Goal: Task Accomplishment & Management: Use online tool/utility

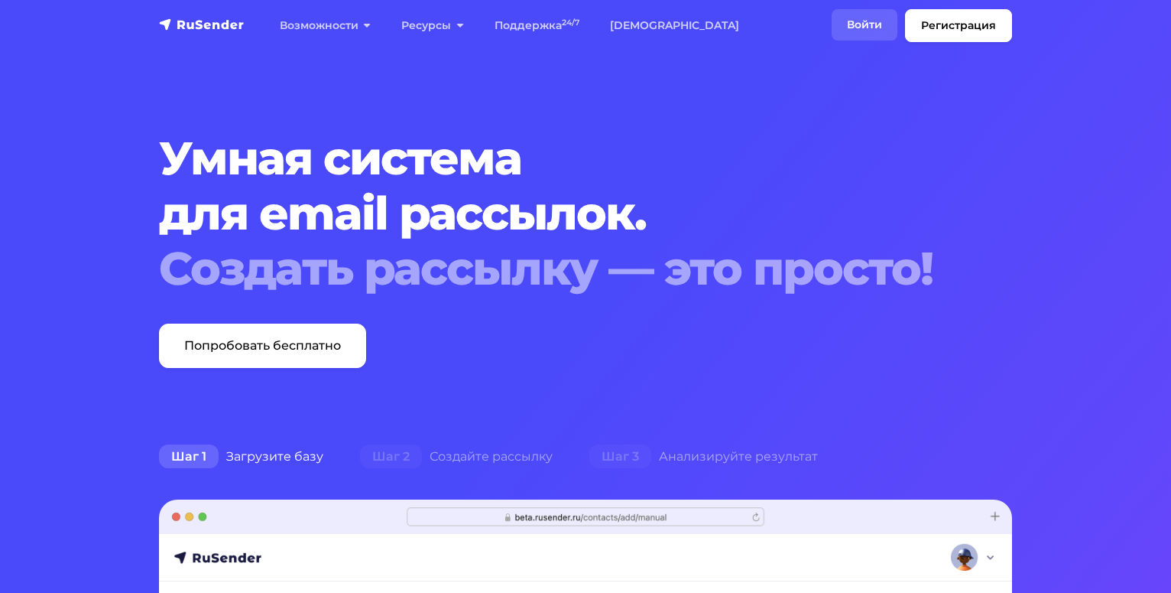
click at [851, 24] on link "Войти" at bounding box center [865, 24] width 66 height 31
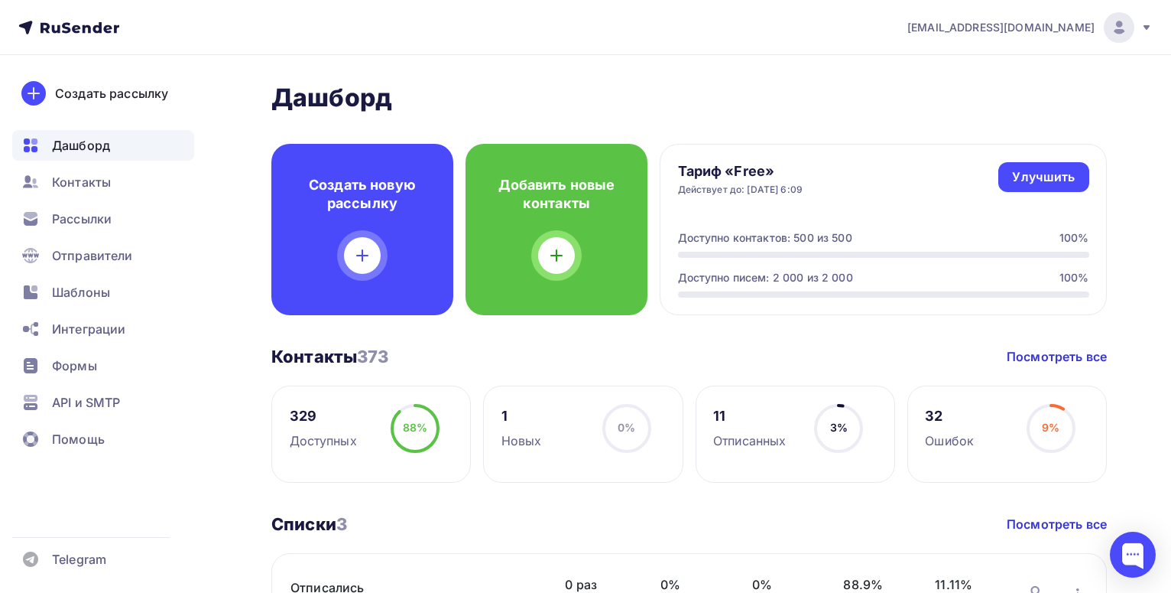
click at [93, 222] on span "Рассылки" at bounding box center [82, 219] width 60 height 18
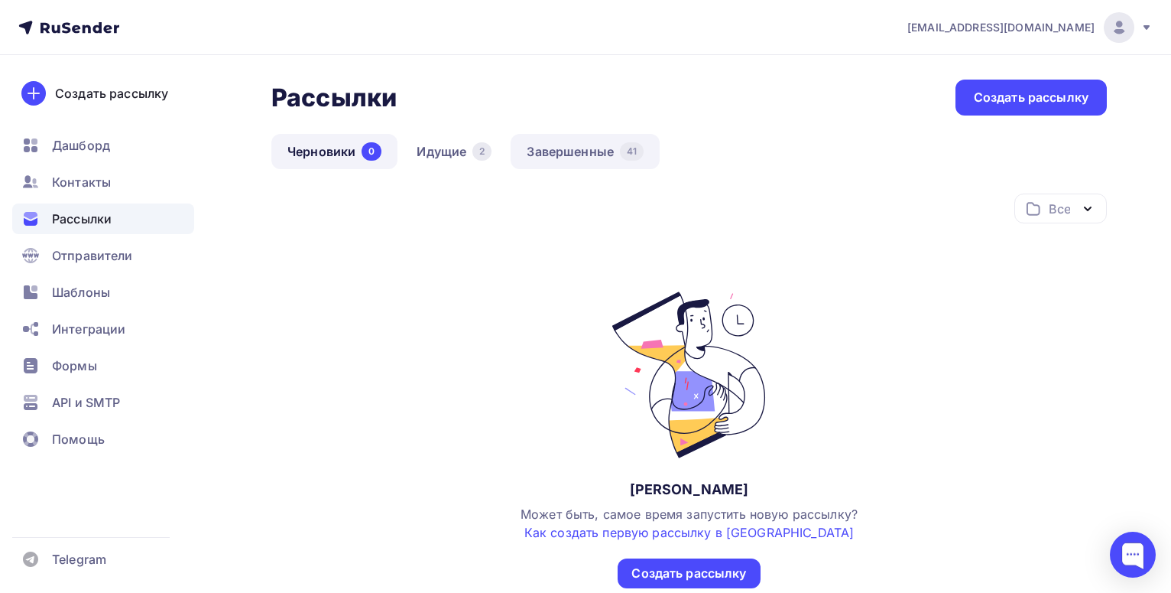
click at [593, 154] on link "Завершенные 41" at bounding box center [585, 151] width 149 height 35
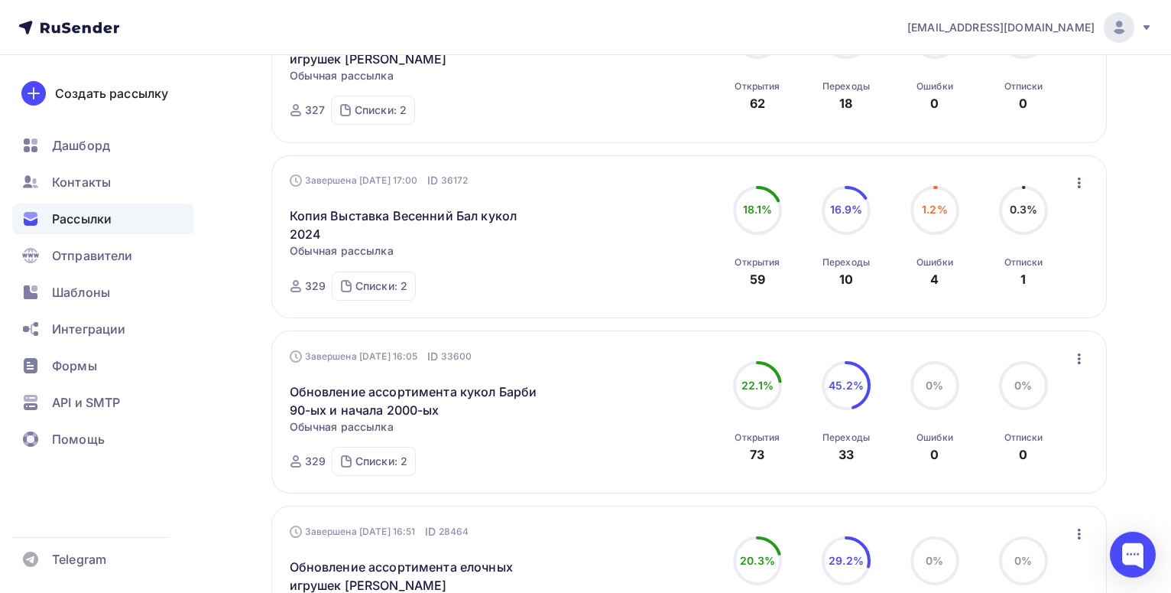
scroll to position [624, 0]
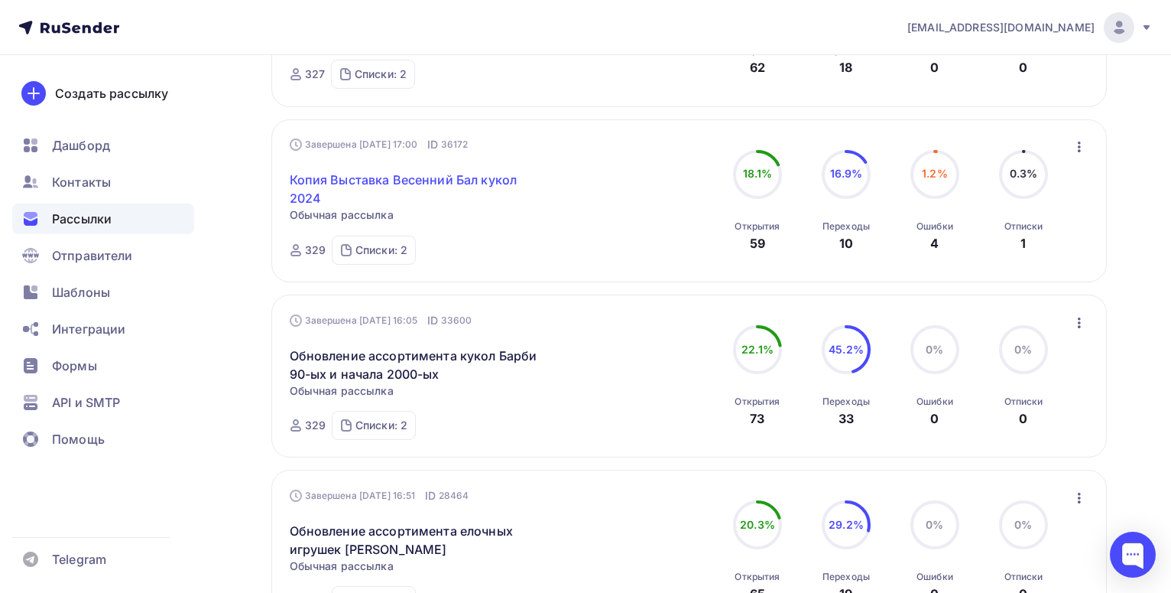
click at [466, 180] on link "Копия Выставка Весенний Бал кукол 2024" at bounding box center [421, 189] width 262 height 37
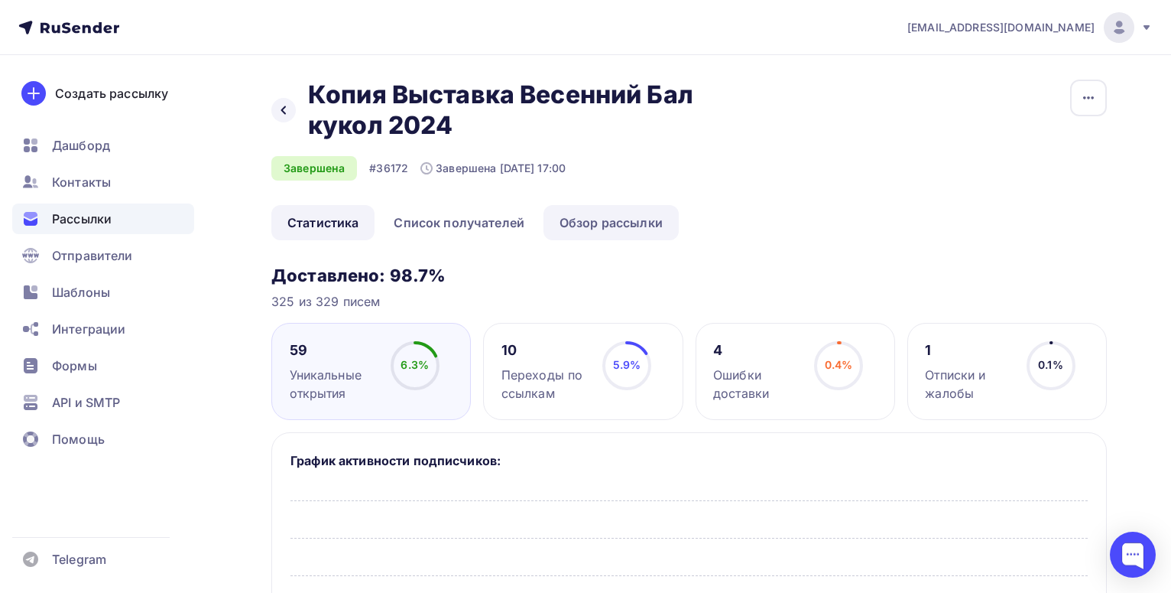
click at [645, 218] on link "Обзор рассылки" at bounding box center [611, 222] width 135 height 35
click at [279, 112] on icon at bounding box center [284, 110] width 12 height 12
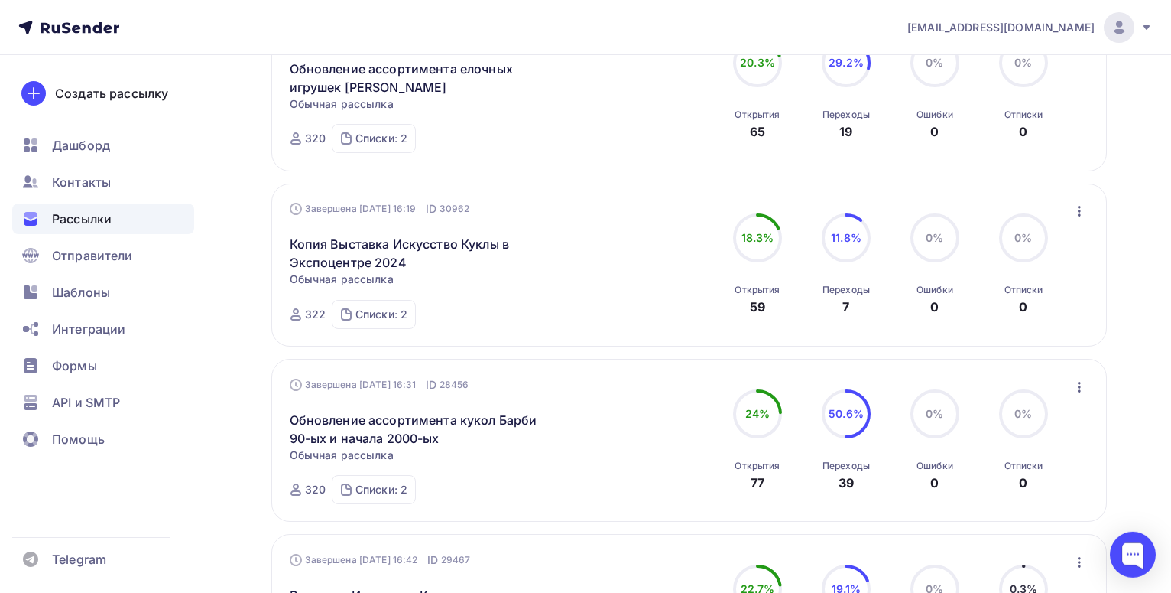
scroll to position [1092, 0]
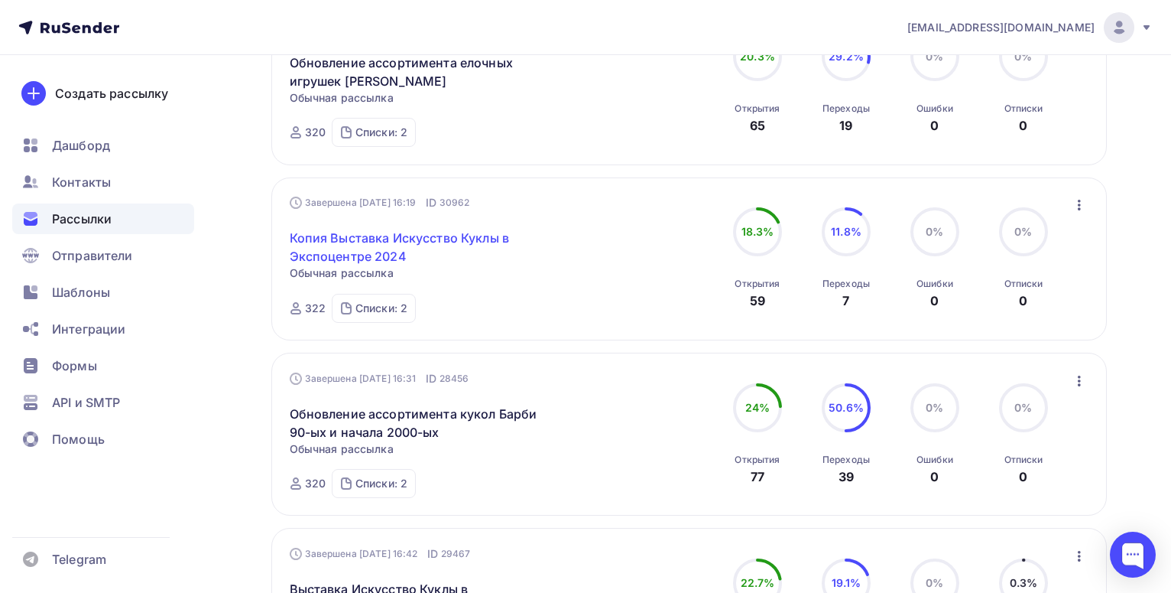
click at [411, 229] on link "Копия Выставка Искусство Куклы в Экспоцентре 2024" at bounding box center [421, 247] width 262 height 37
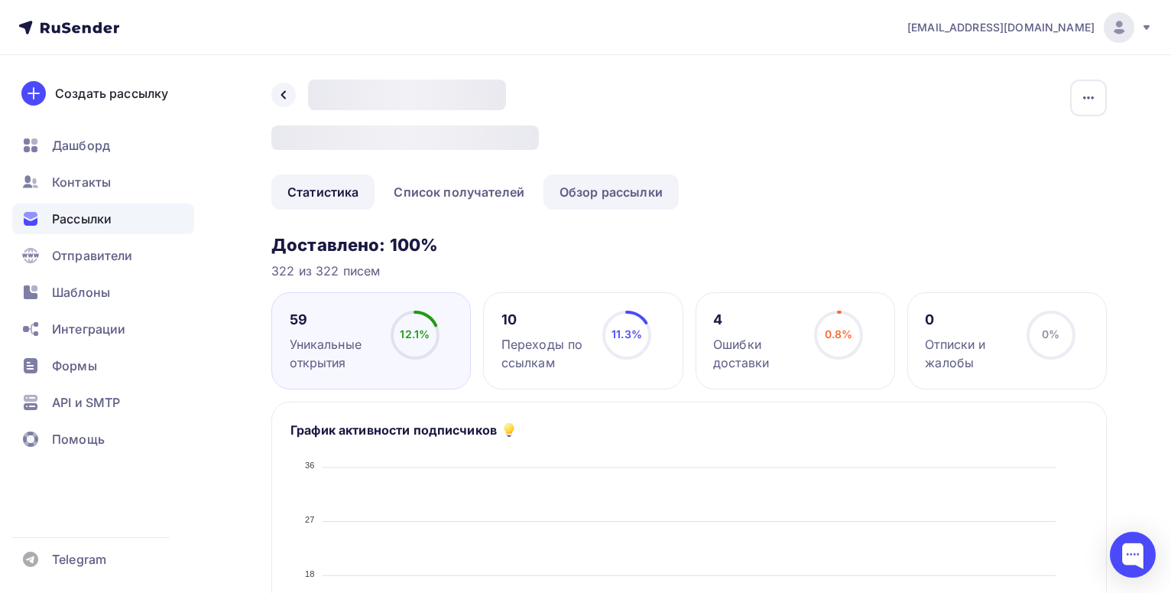
click at [651, 189] on link "Обзор рассылки" at bounding box center [611, 191] width 135 height 35
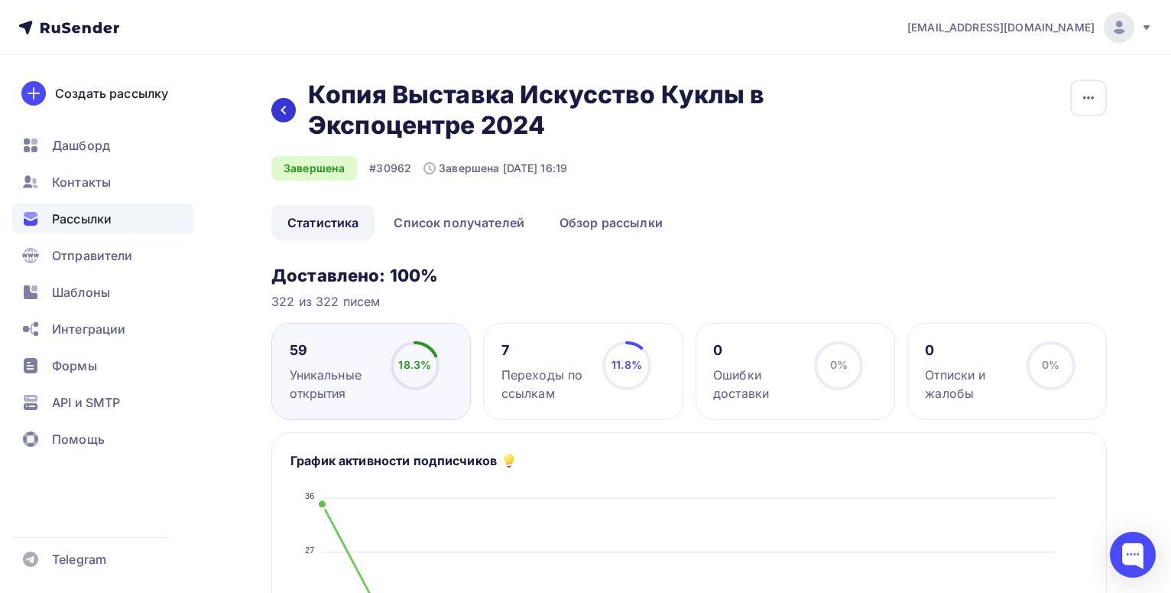
click at [290, 113] on div at bounding box center [283, 110] width 24 height 24
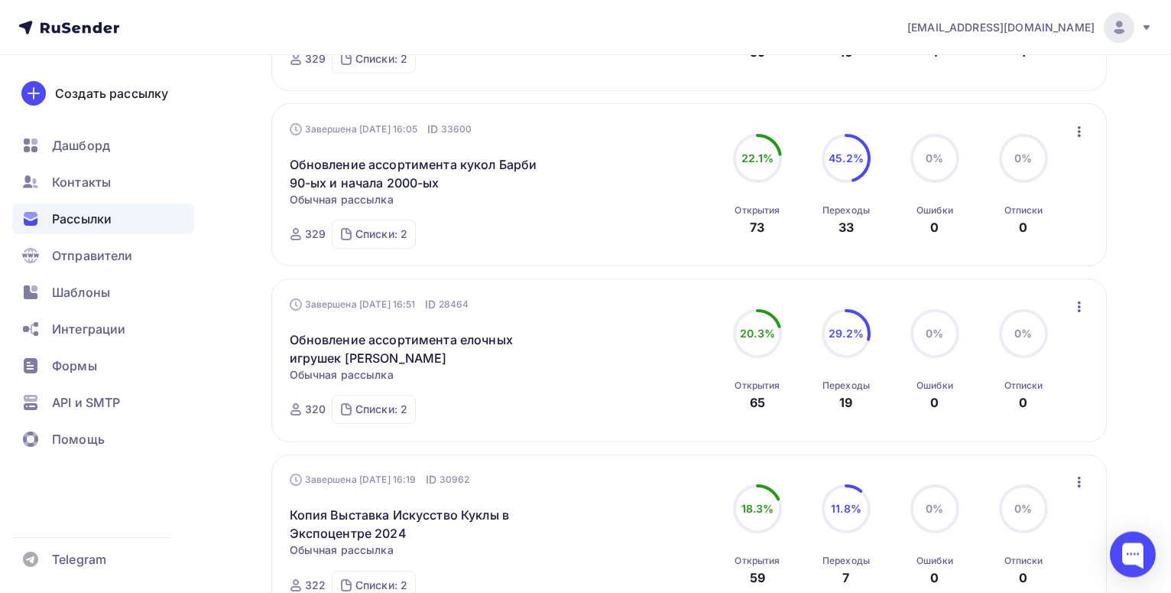
scroll to position [936, 0]
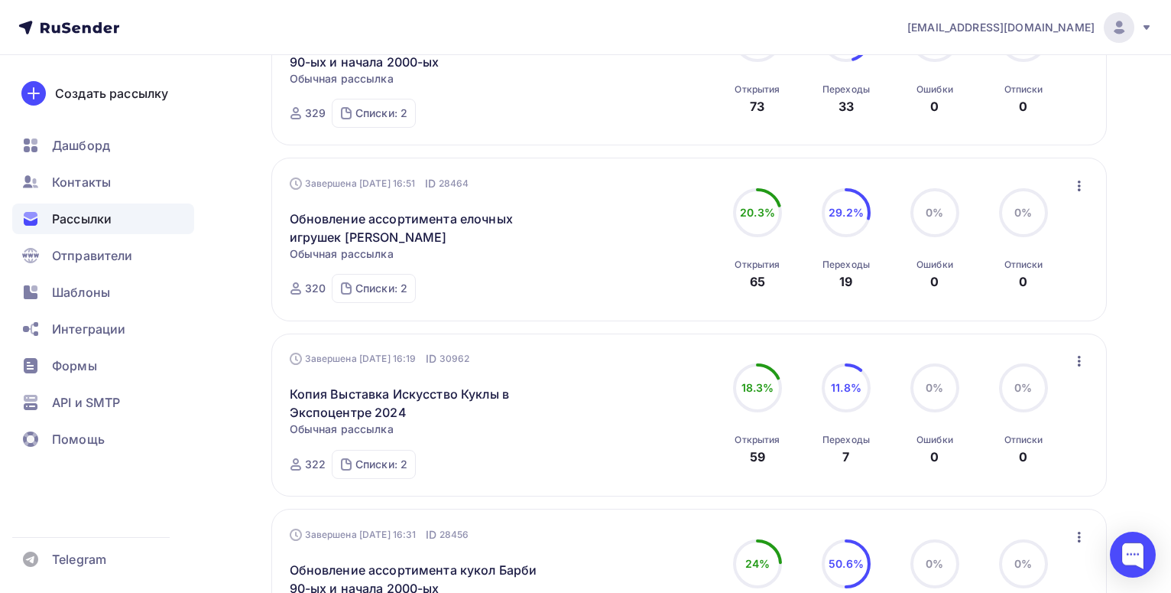
click at [1078, 352] on icon "button" at bounding box center [1079, 361] width 18 height 18
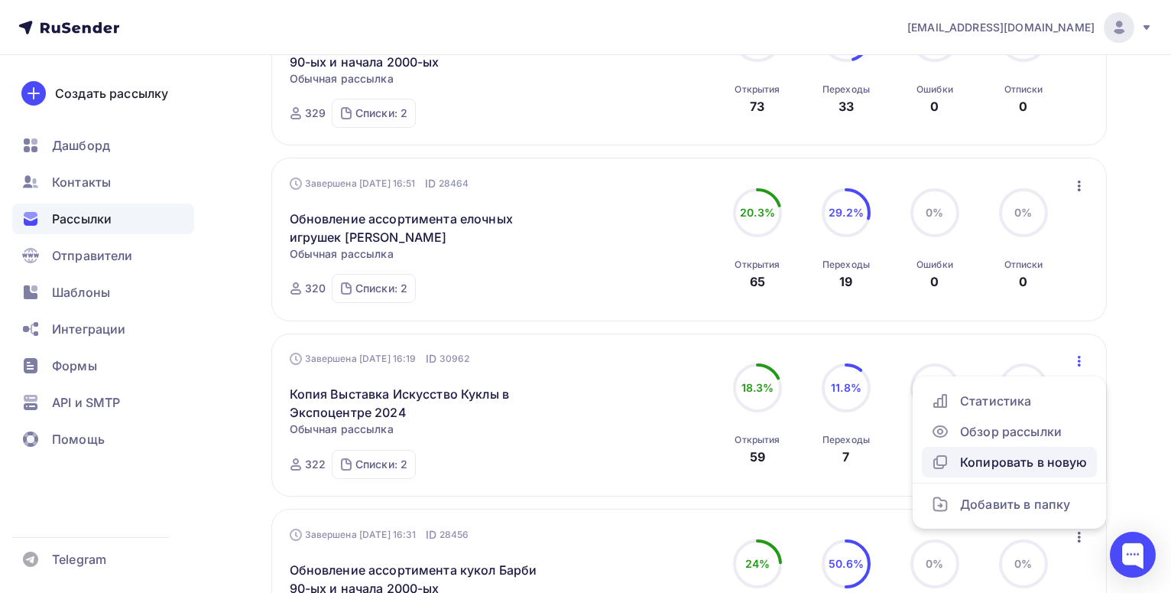
click at [1064, 453] on div "Копировать в новую" at bounding box center [1009, 462] width 157 height 18
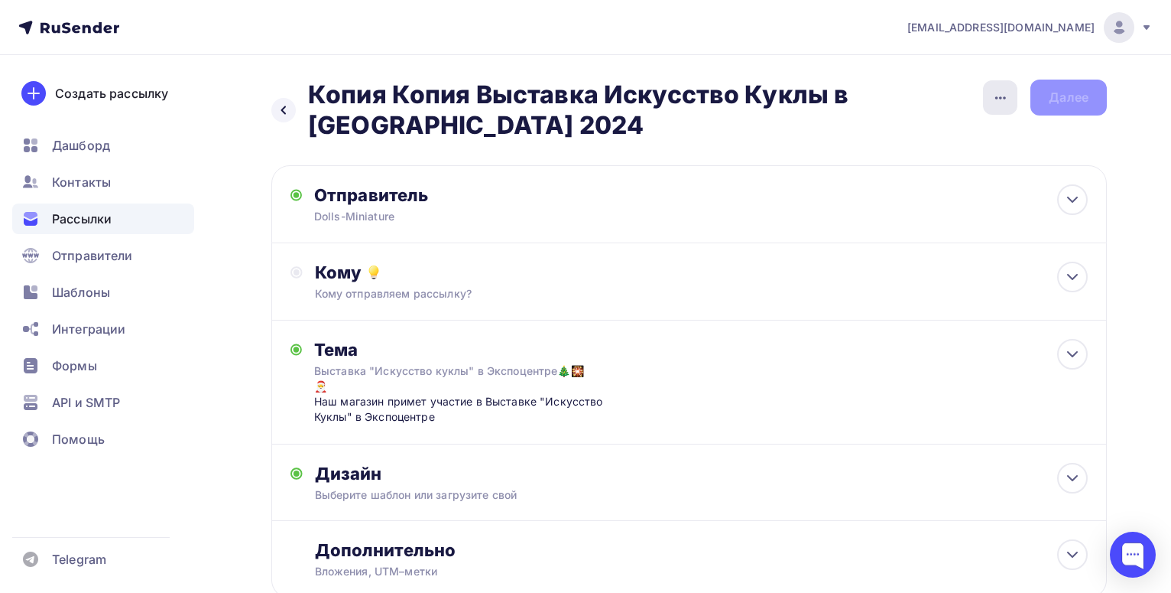
click at [1007, 101] on icon "button" at bounding box center [1001, 98] width 18 height 18
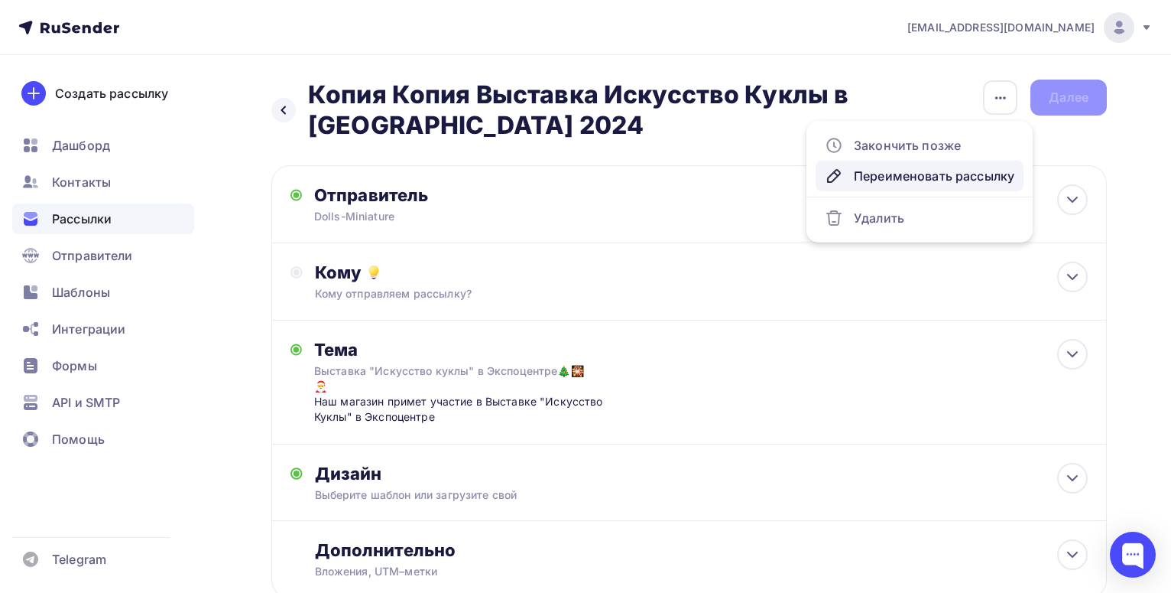
click at [945, 171] on div "Переименовать рассылку" at bounding box center [920, 176] width 190 height 18
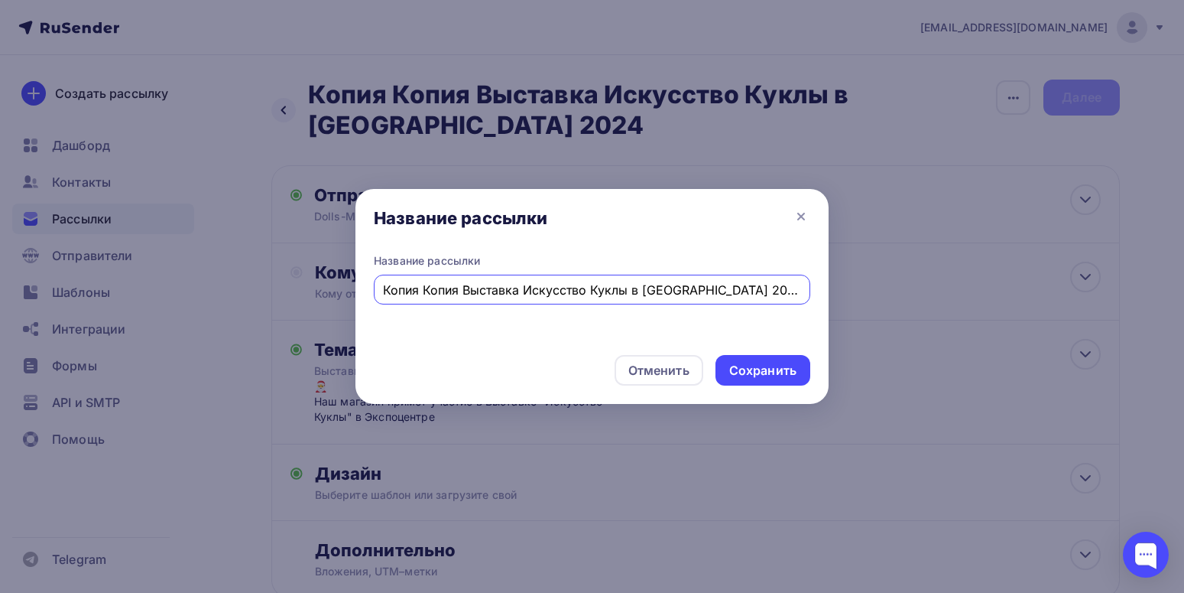
drag, startPoint x: 463, startPoint y: 291, endPoint x: 365, endPoint y: 292, distance: 97.1
click at [383, 292] on input "Копия Копия Выставка Искусство Куклы в [GEOGRAPHIC_DATA] 2024" at bounding box center [592, 290] width 419 height 18
click at [690, 295] on input "Выставка Искусство Куклы в Экспоцентре 2024" at bounding box center [592, 290] width 419 height 18
drag, startPoint x: 641, startPoint y: 291, endPoint x: 565, endPoint y: 291, distance: 76.5
click at [565, 291] on input "Выставка Искусство Куклы в Экспоцентре 2025" at bounding box center [592, 290] width 419 height 18
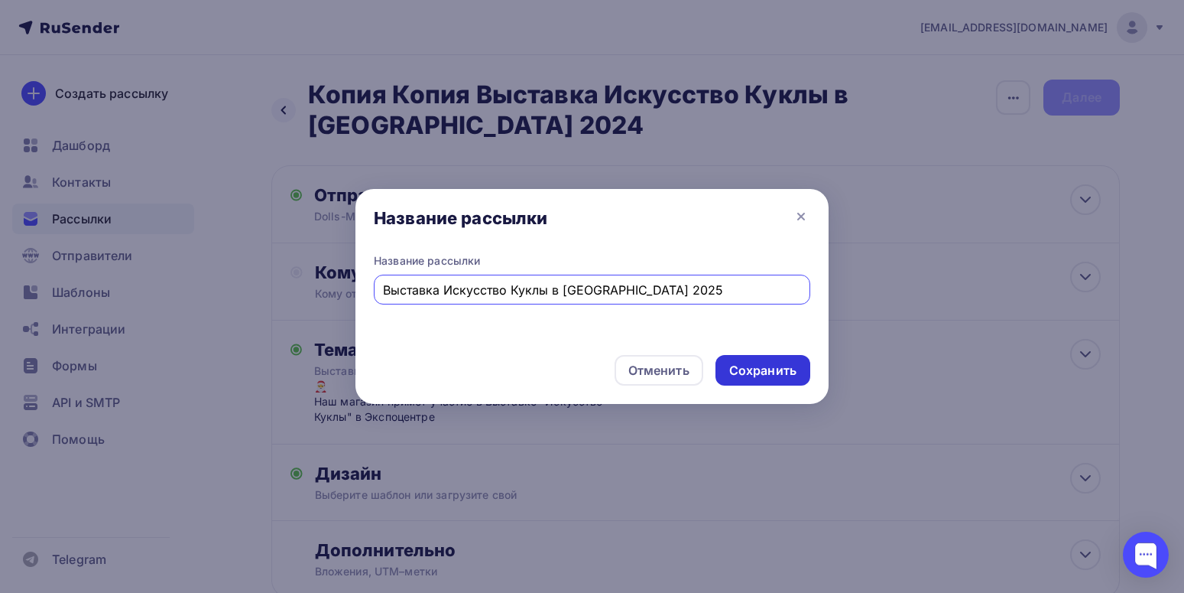
type input "Выставка Искусство Куклы в [GEOGRAPHIC_DATA] 2025"
click at [750, 374] on div "Сохранить" at bounding box center [762, 371] width 67 height 18
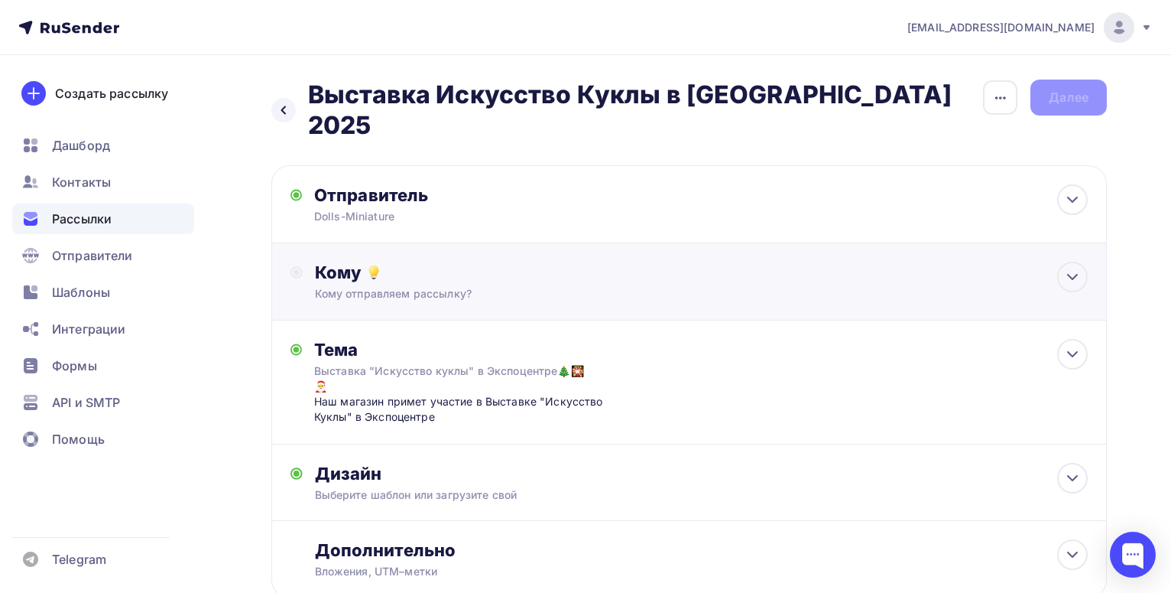
click at [423, 286] on div "Кому отправляем рассылку?" at bounding box center [663, 293] width 696 height 15
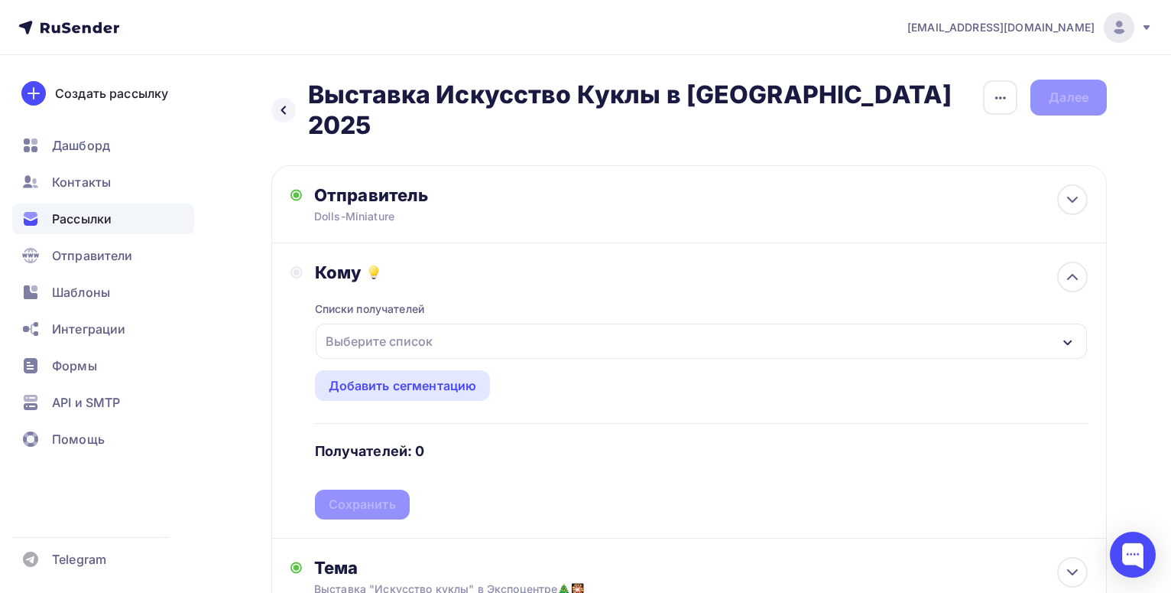
click at [417, 327] on div "Выберите список" at bounding box center [379, 341] width 119 height 28
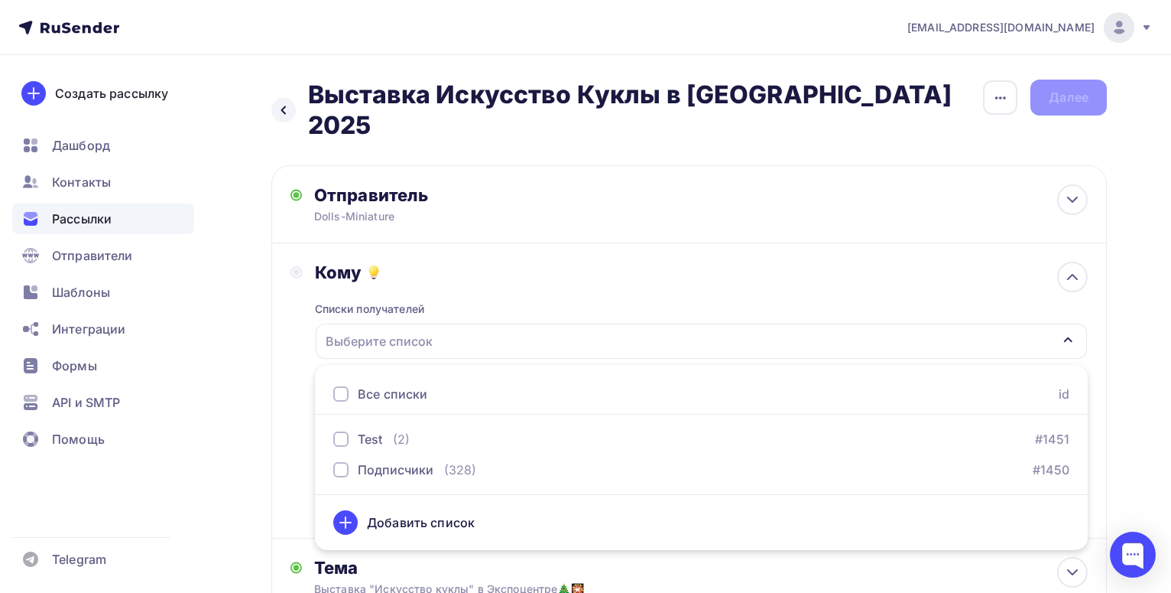
click at [372, 385] on div "Все списки" at bounding box center [393, 394] width 70 height 18
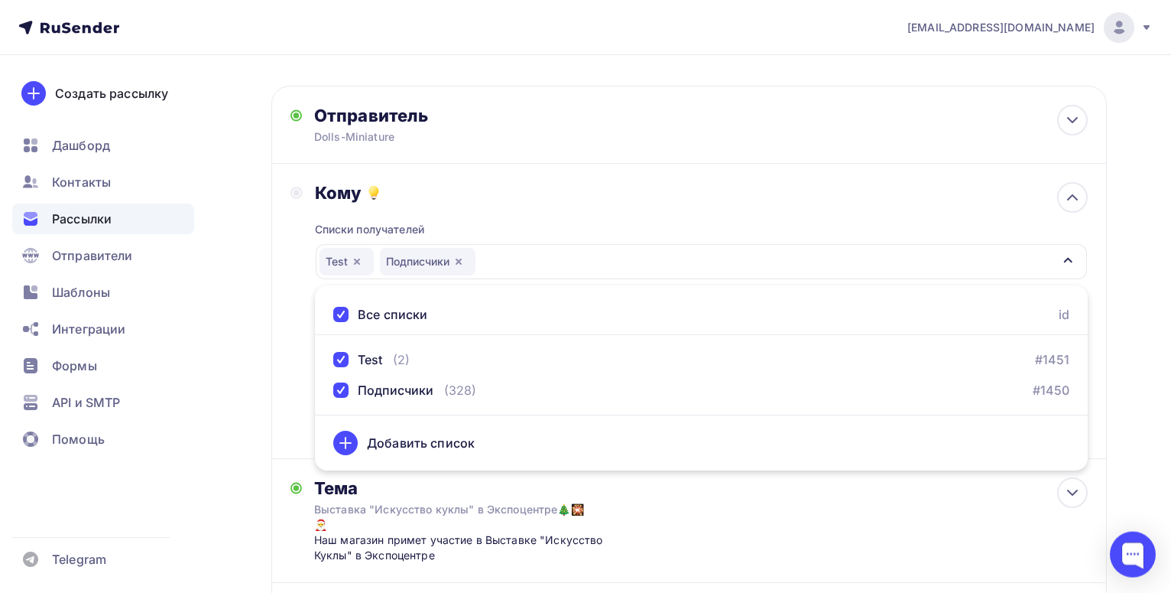
scroll to position [156, 0]
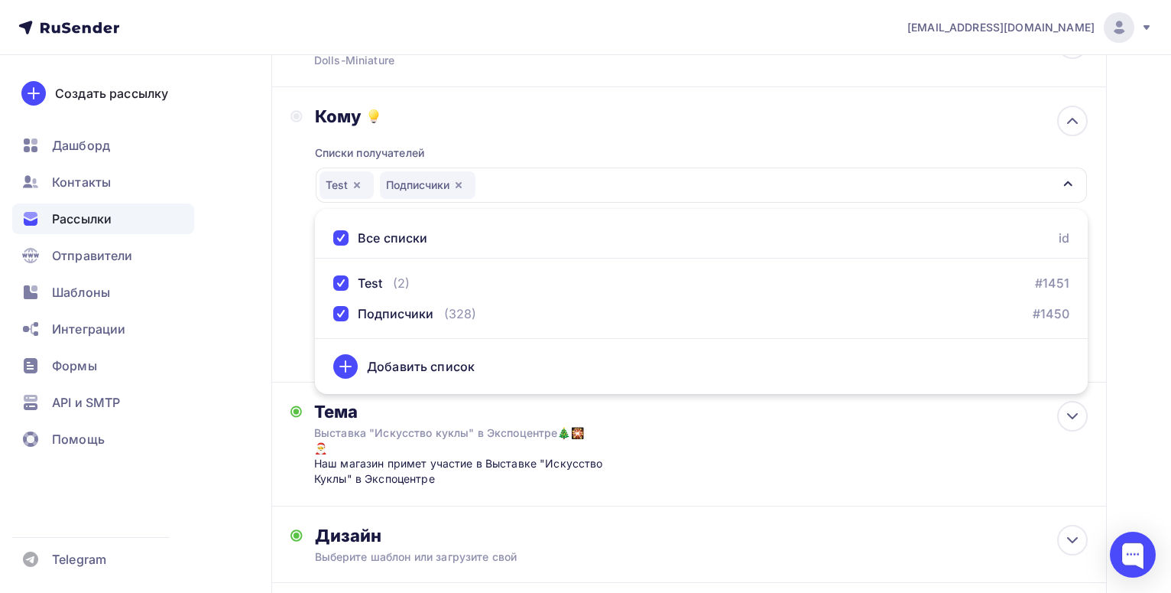
click at [1128, 292] on div "Назад Выставка Искусство Куклы в [GEOGRAPHIC_DATA] 2025 Выставка Искусство Кукл…" at bounding box center [585, 328] width 1171 height 859
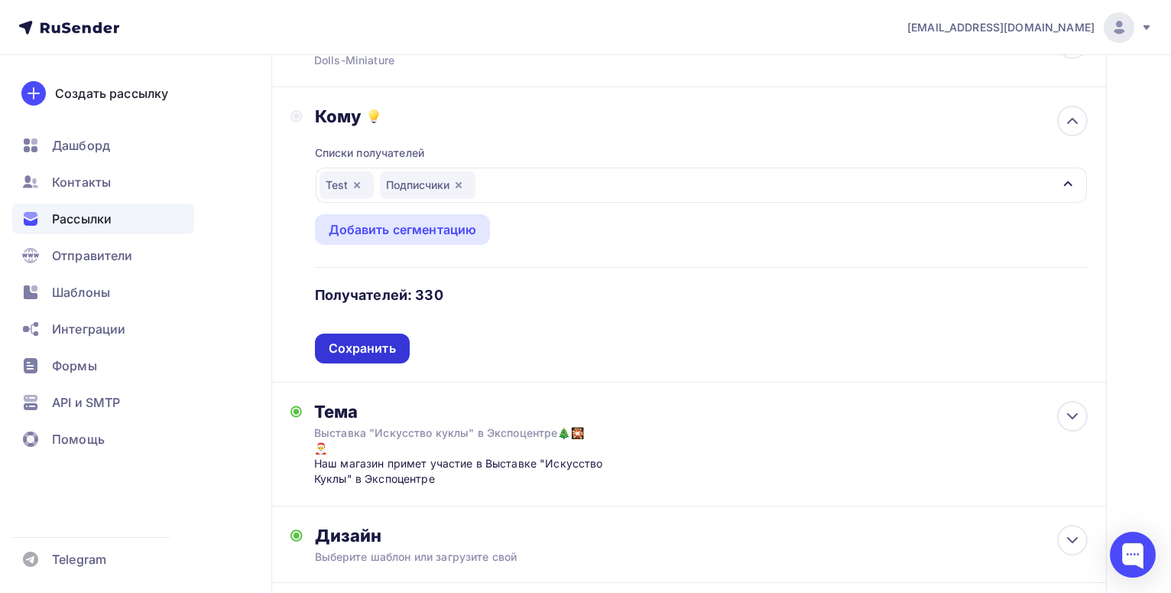
click at [374, 339] on div "Сохранить" at bounding box center [362, 348] width 67 height 18
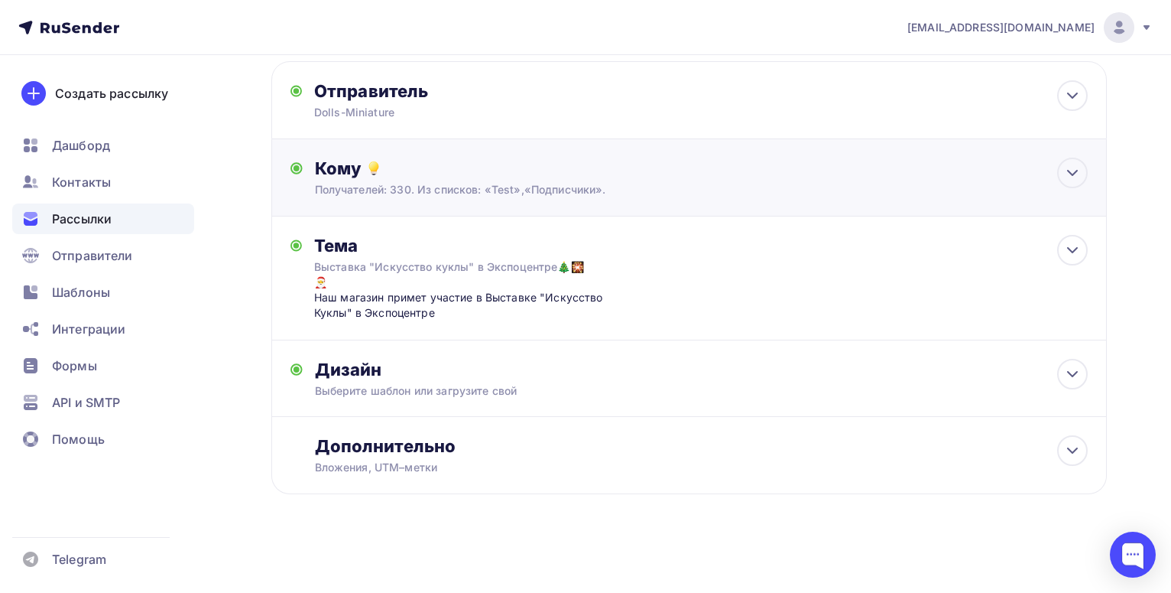
scroll to position [79, 0]
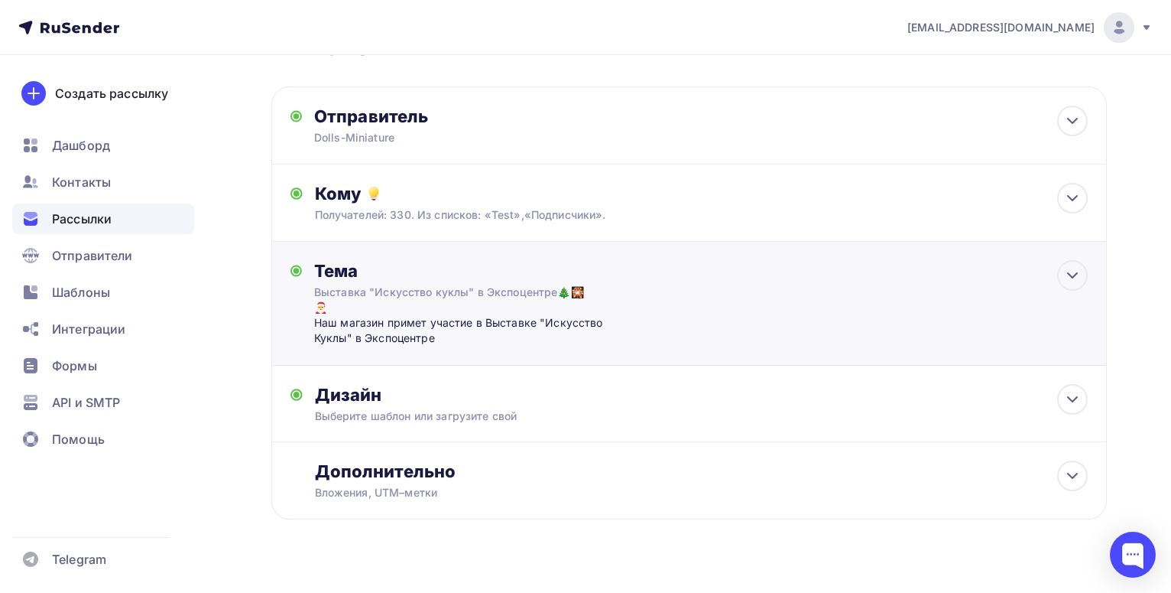
click at [391, 315] on div "Наш магазин примет участие в Выставке "Искусство Куклы" в Экспоцентре" at bounding box center [465, 330] width 302 height 31
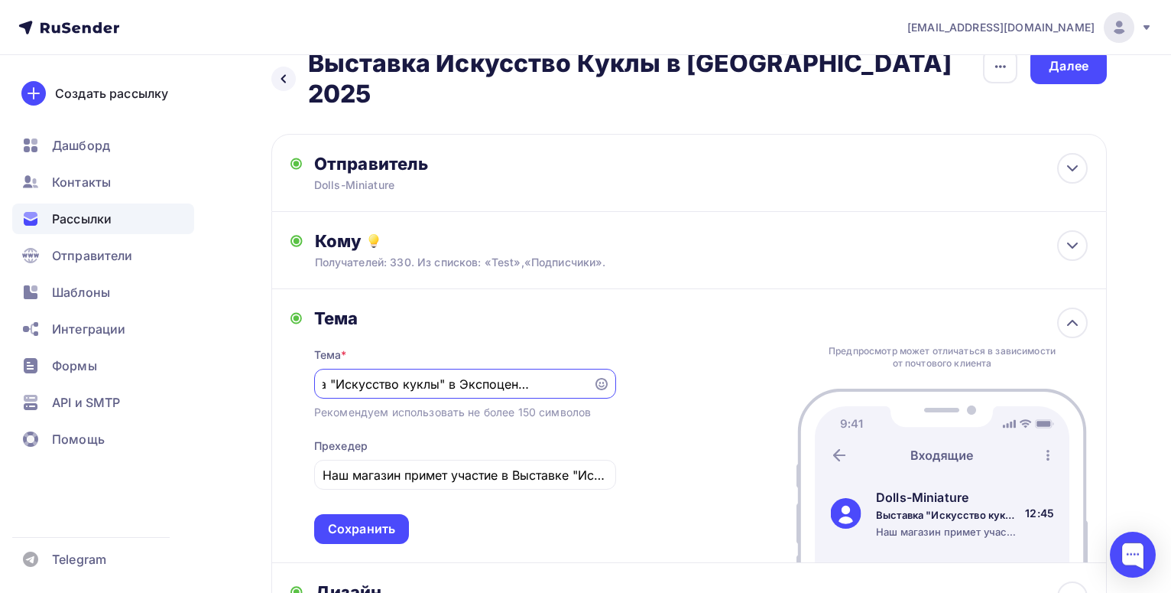
scroll to position [0, 54]
drag, startPoint x: 537, startPoint y: 360, endPoint x: 459, endPoint y: 363, distance: 78.0
click at [459, 375] on input "Выставка "Искусство куклы" в Экспоцентре🎄🎇🎅" at bounding box center [453, 384] width 261 height 18
drag, startPoint x: 584, startPoint y: 362, endPoint x: 352, endPoint y: 359, distance: 232.4
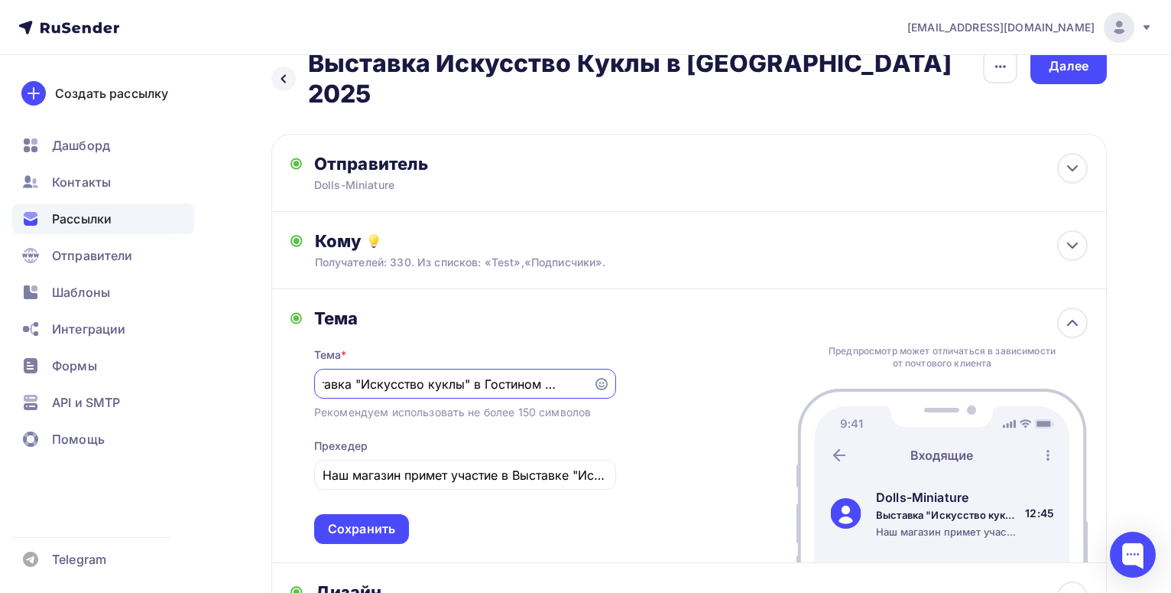
click at [352, 375] on input "Выставка "Искусство куклы" в Гостином Дворе🎄🎇🎅" at bounding box center [453, 384] width 261 height 18
click at [450, 375] on input "Выставка🎄🎇🎅" at bounding box center [453, 384] width 261 height 18
click at [600, 369] on div "Выставка" at bounding box center [465, 384] width 302 height 30
click at [599, 378] on icon at bounding box center [602, 384] width 12 height 12
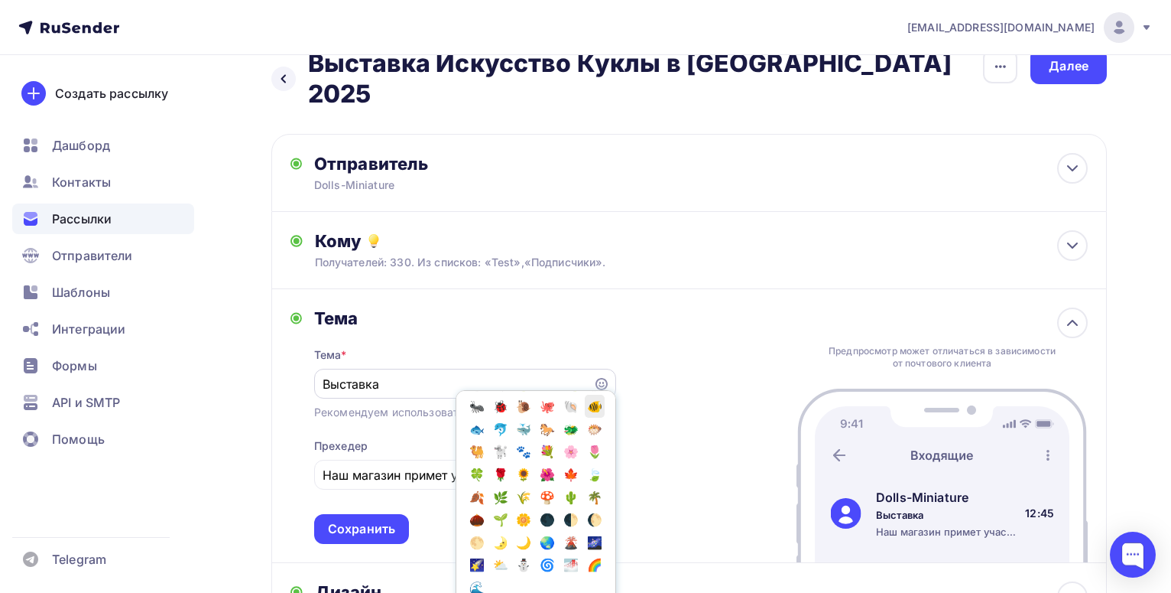
scroll to position [1009, 0]
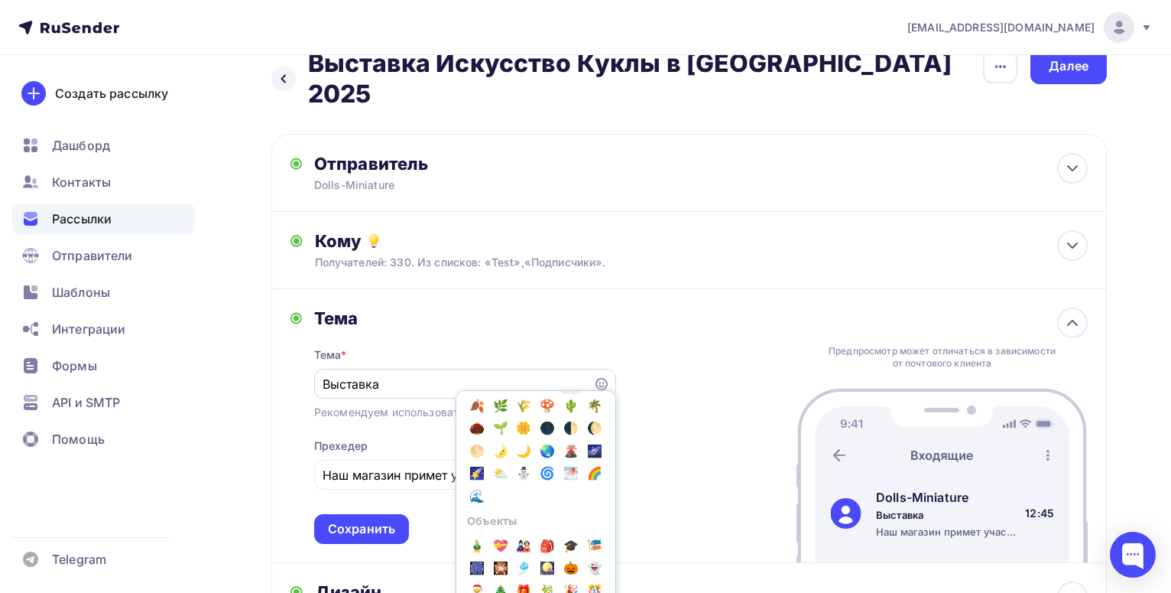
click at [578, 394] on span "🍁" at bounding box center [571, 382] width 20 height 23
click at [487, 417] on span "🍂" at bounding box center [477, 405] width 20 height 23
click at [581, 394] on span "🍁" at bounding box center [571, 382] width 20 height 23
click at [381, 375] on input "Выставка🍁🍂🍁" at bounding box center [453, 384] width 261 height 18
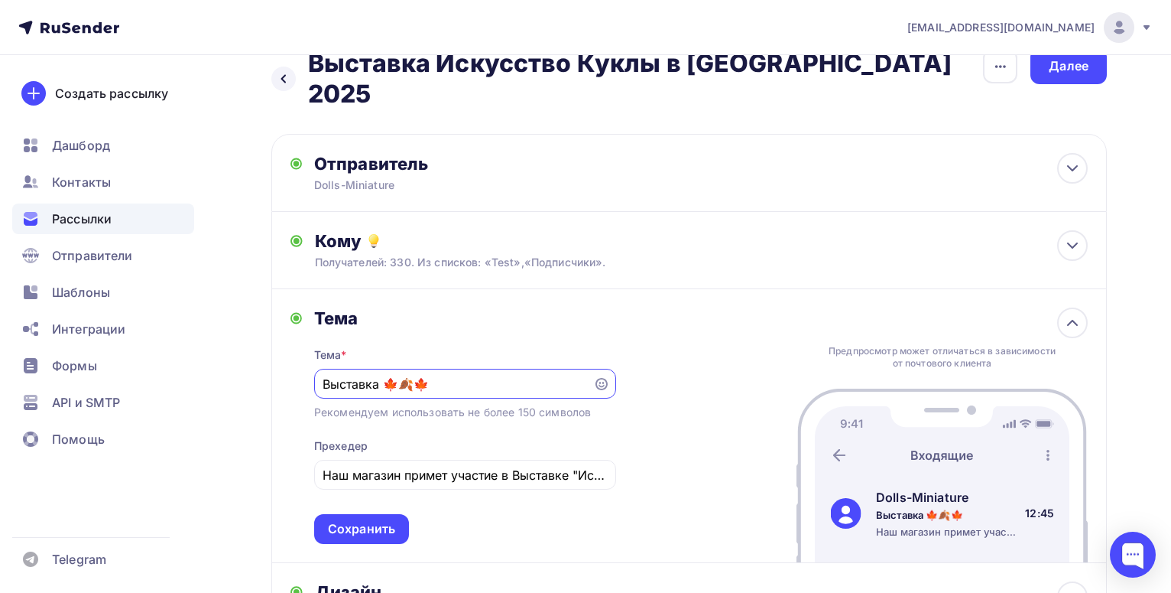
paste input ""Искусство куклы" в Гостином Дворе"
drag, startPoint x: 349, startPoint y: 359, endPoint x: 415, endPoint y: 356, distance: 65.9
click at [350, 375] on input "Выставка "Искусство куклы" в Гостином Дворе🍁🍂🍁" at bounding box center [453, 384] width 261 height 18
click at [358, 375] on input "Выставка "Искусство куклы" в Гостином Дворе🍁🍂🍁" at bounding box center [453, 384] width 261 height 18
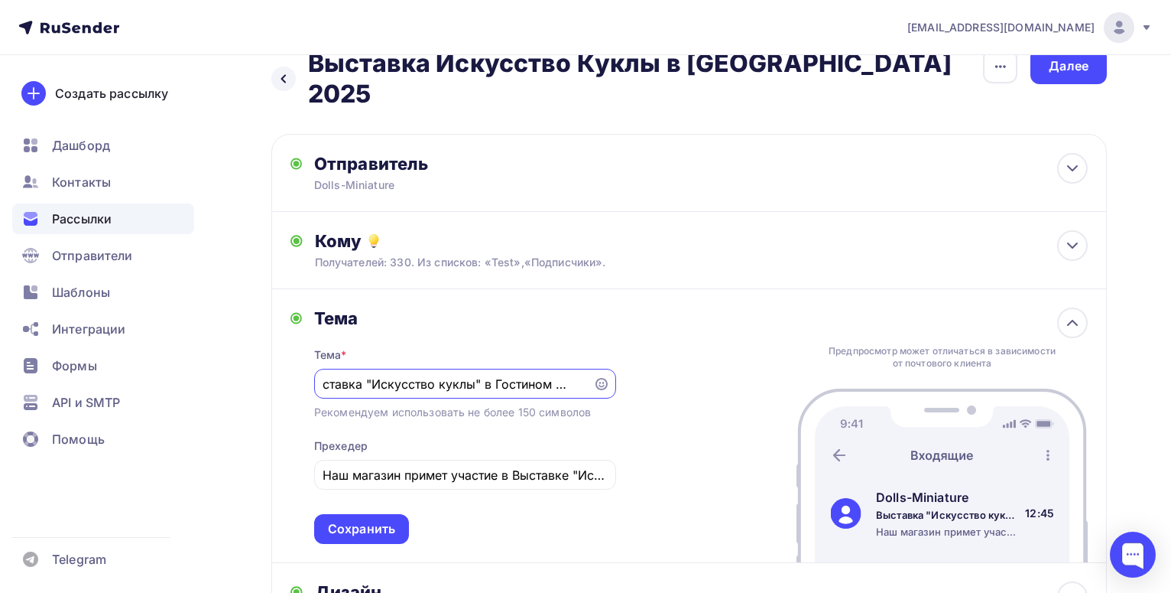
scroll to position [0, 0]
type input "ОСЕННЯЯ Выставка "Искусство куклы" в Гостином Дворе🍁🍂🍁"
click at [573, 466] on input "Наш магазин примет участие в Выставке "Искусство Куклы" в Экспоцентре" at bounding box center [465, 475] width 284 height 18
drag, startPoint x: 600, startPoint y: 451, endPoint x: 235, endPoint y: 451, distance: 365.5
click at [323, 466] on input "Наш магазин примет участие в Выставке "Искусство Куклы" в Экспоцентре" at bounding box center [465, 475] width 284 height 18
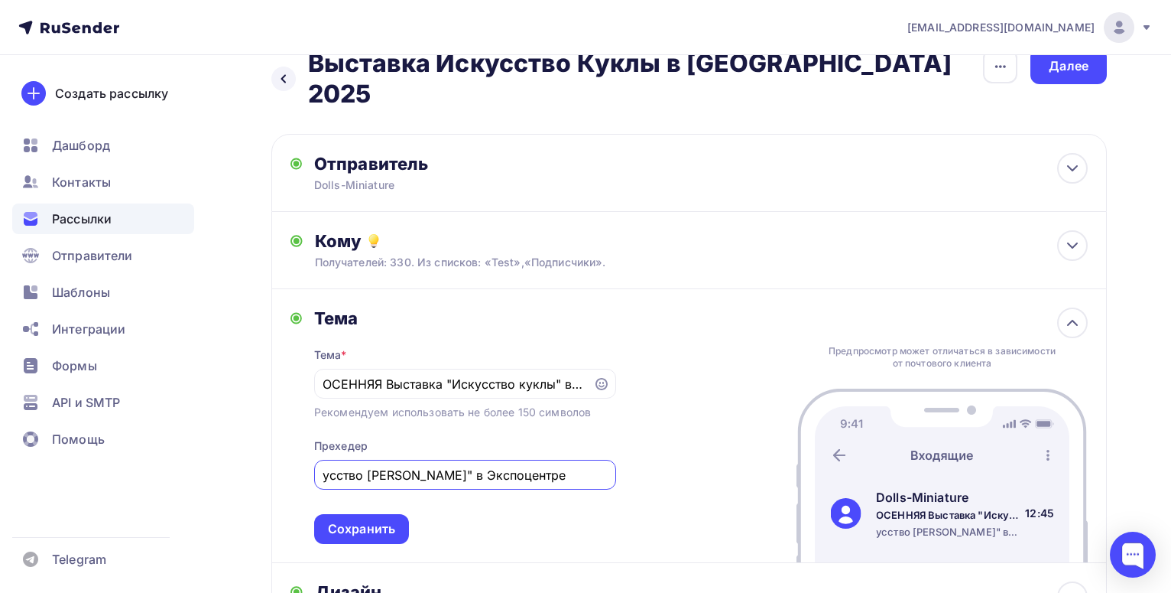
drag, startPoint x: 528, startPoint y: 453, endPoint x: 423, endPoint y: 456, distance: 104.8
click at [423, 466] on input "усство [PERSON_NAME]" в Экспоцентре" at bounding box center [465, 475] width 284 height 18
paste input "Наш магазин примет участие в Выставке "Иск"
drag, startPoint x: 333, startPoint y: 449, endPoint x: 287, endPoint y: 448, distance: 45.1
click at [323, 466] on input "Наш магазин примет участие в Выставке "Искусство Куклы" в [GEOGRAPHIC_DATA]" at bounding box center [465, 475] width 284 height 18
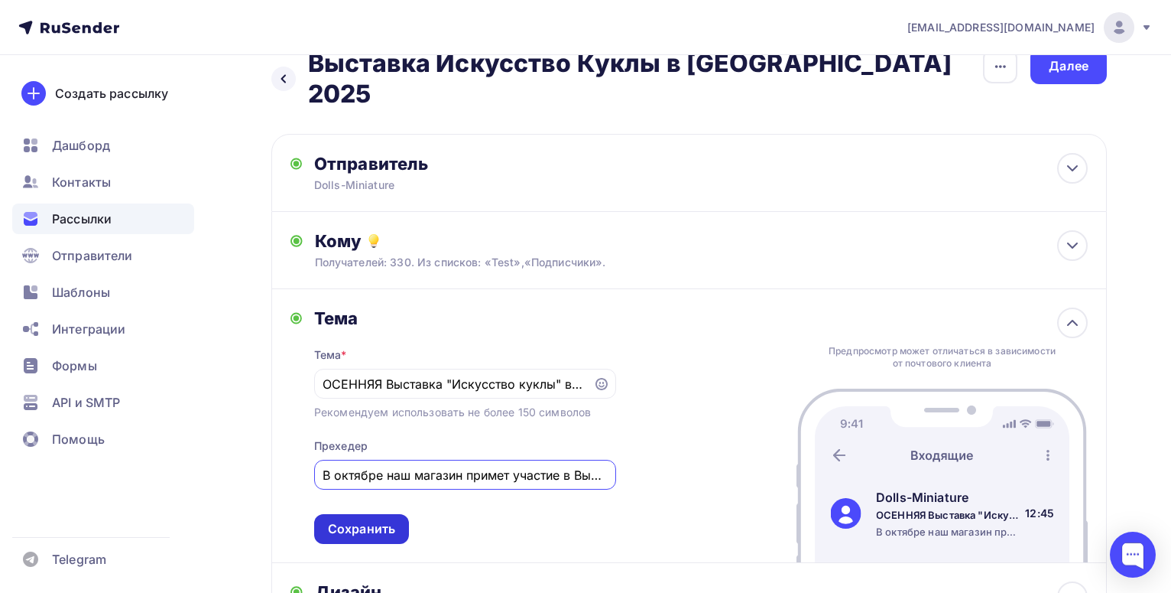
type input "В октябре наш магазин примет участие в Выставке "Искусство Куклы" в [GEOGRAPHIC…"
click at [376, 520] on div "Сохранить" at bounding box center [361, 529] width 67 height 18
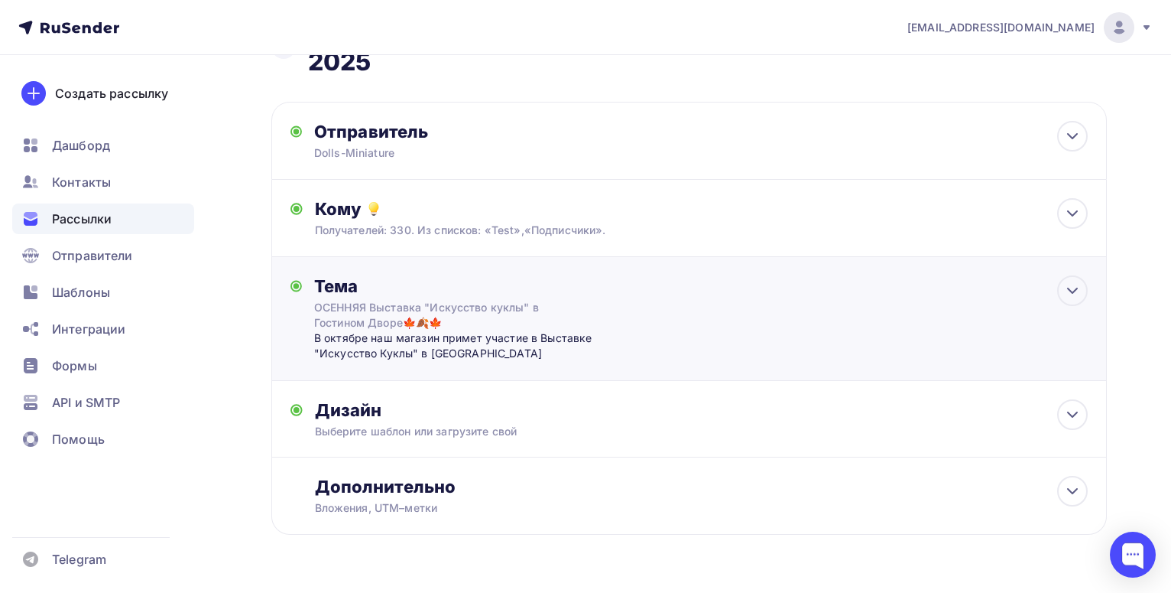
scroll to position [79, 0]
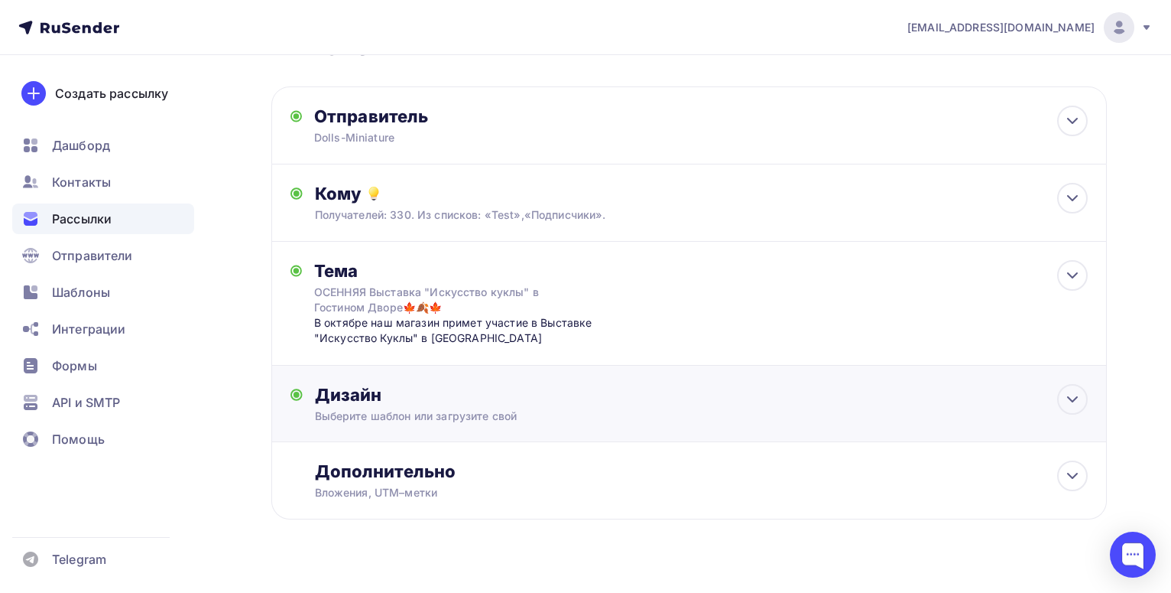
click at [701, 384] on div "Дизайн" at bounding box center [701, 394] width 773 height 21
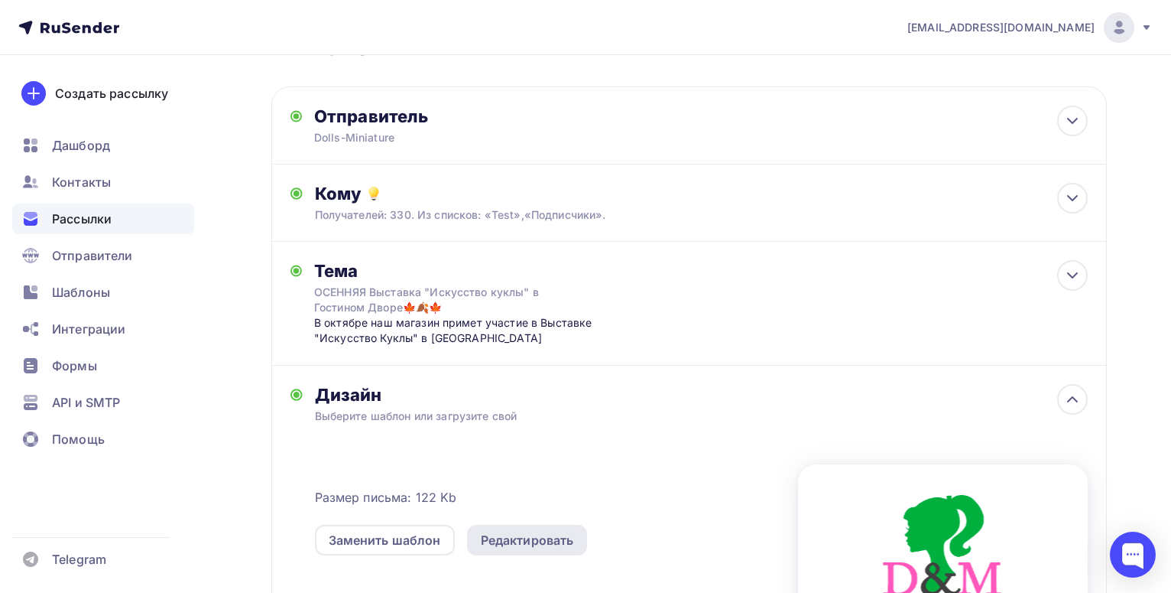
click at [522, 531] on div "Редактировать" at bounding box center [527, 540] width 93 height 18
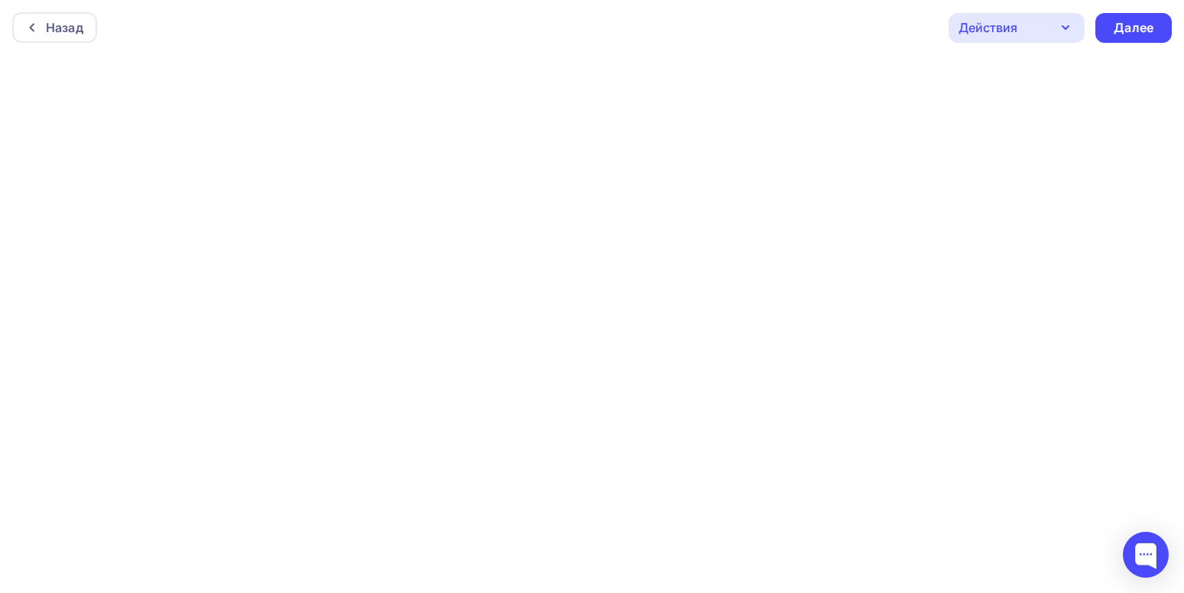
click at [1067, 26] on icon "button" at bounding box center [1066, 27] width 18 height 18
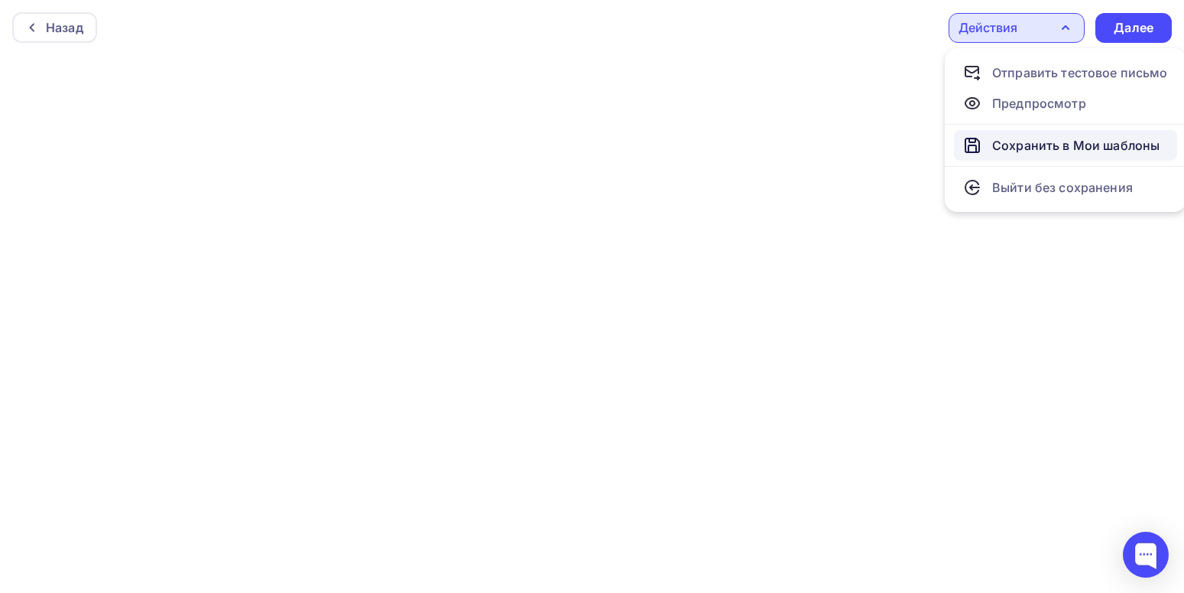
click at [1086, 148] on div "Сохранить в Мои шаблоны" at bounding box center [1075, 145] width 167 height 18
